Goal: Task Accomplishment & Management: Manage account settings

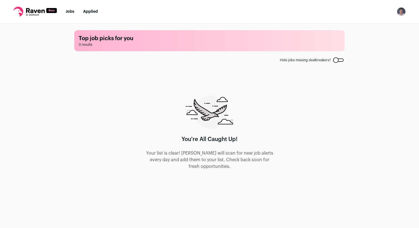
click at [403, 11] on img "Open dropdown" at bounding box center [401, 11] width 9 height 9
click at [33, 9] on icon at bounding box center [35, 12] width 44 height 10
click at [401, 11] on img "Open dropdown" at bounding box center [401, 11] width 9 height 9
click at [367, 24] on link "Settings" at bounding box center [374, 25] width 61 height 13
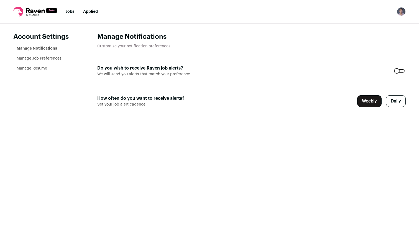
click at [30, 68] on link "Manage Resume" at bounding box center [32, 69] width 30 height 4
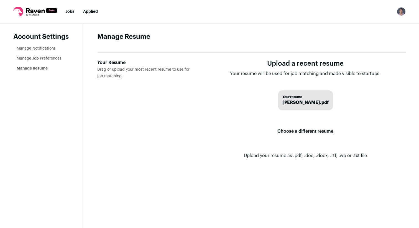
click at [293, 132] on label "Choose a different resume" at bounding box center [305, 132] width 56 height 16
click at [0, 0] on input "Your Resume Drag or upload your most recent resume to use for job matching." at bounding box center [0, 0] width 0 height 0
click at [292, 102] on span "[PERSON_NAME].pdf" at bounding box center [305, 102] width 46 height 7
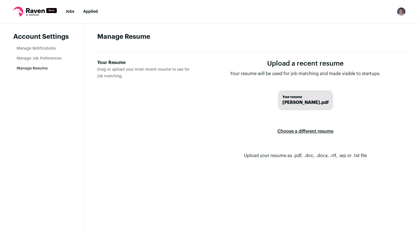
click at [213, 114] on form "Upload a recent resume Your resume will be used for job matching and made visib…" at bounding box center [305, 113] width 200 height 109
click at [37, 58] on link "Manage Job Preferences" at bounding box center [39, 59] width 45 height 4
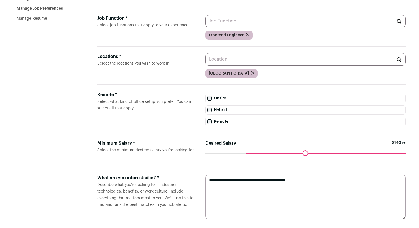
scroll to position [57, 0]
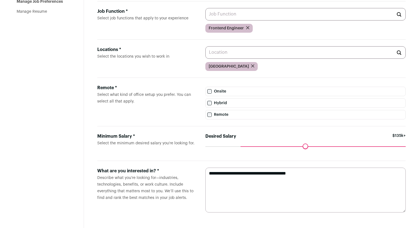
drag, startPoint x: 246, startPoint y: 146, endPoint x: 243, endPoint y: 147, distance: 3.3
click at [243, 146] on input "Desired Salary" at bounding box center [305, 146] width 200 height 0
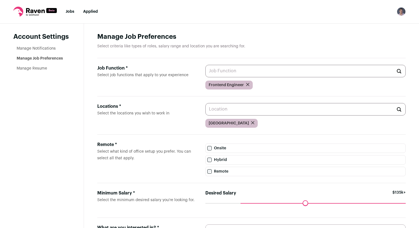
click at [34, 67] on link "Manage Resume" at bounding box center [32, 69] width 30 height 4
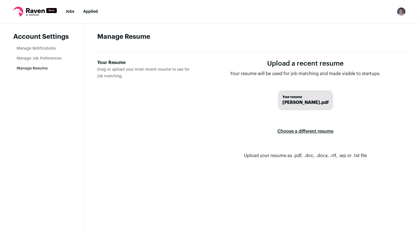
click at [35, 60] on link "Manage Job Preferences" at bounding box center [39, 59] width 45 height 4
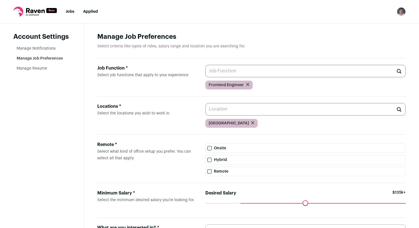
click at [36, 46] on li "Manage Notifications" at bounding box center [44, 49] width 54 height 6
click at [36, 49] on link "Manage Notifications" at bounding box center [36, 49] width 39 height 4
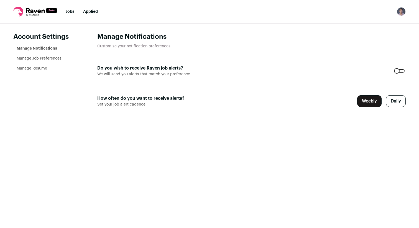
click at [392, 101] on label "Daily" at bounding box center [396, 101] width 20 height 12
click at [91, 10] on link "Applied" at bounding box center [90, 12] width 15 height 4
